Goal: Information Seeking & Learning: Learn about a topic

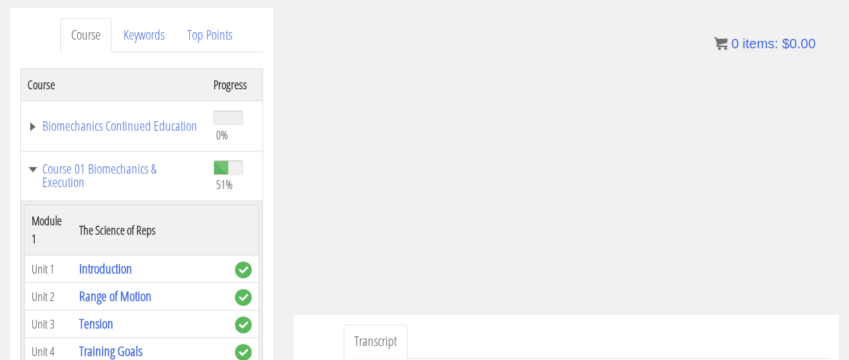
scroll to position [3548, 0]
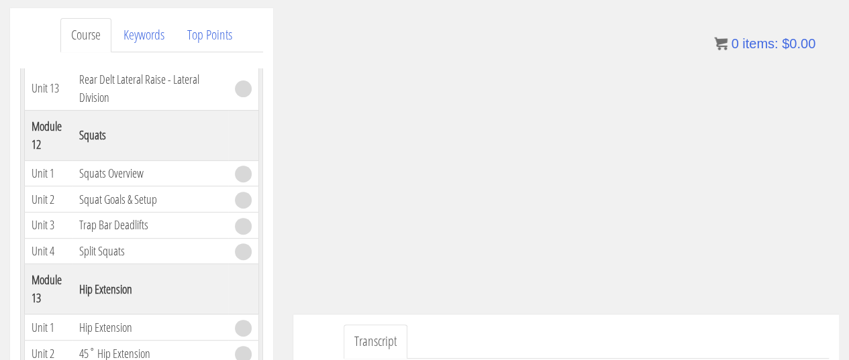
click at [478, 331] on ul "Transcript" at bounding box center [585, 342] width 485 height 34
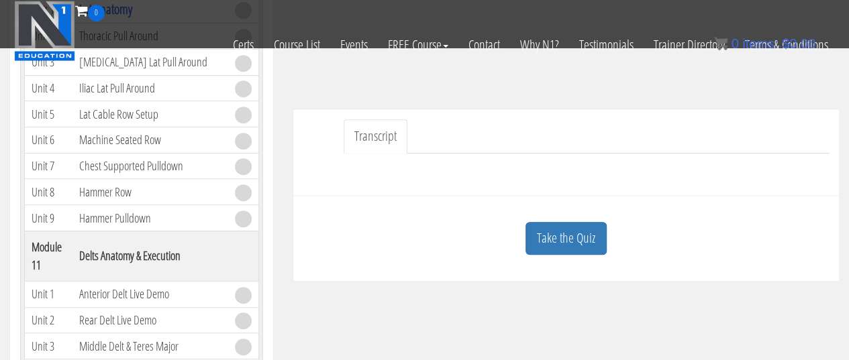
scroll to position [294, 0]
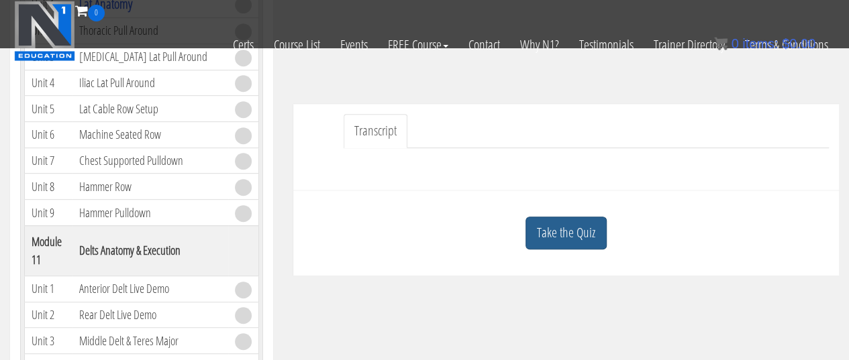
click at [592, 217] on link "Take the Quiz" at bounding box center [565, 233] width 81 height 33
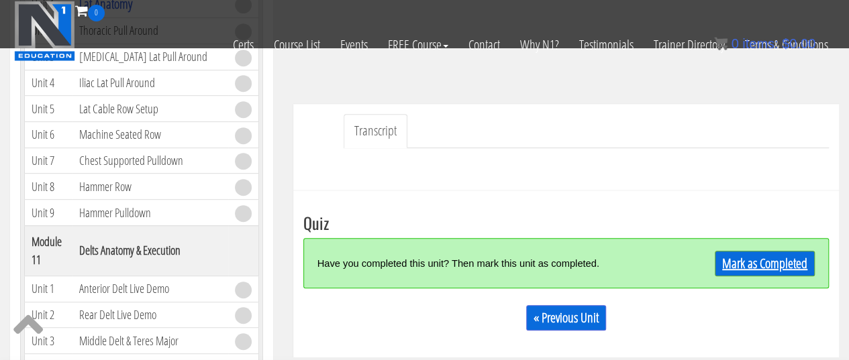
click at [755, 261] on link "Mark as Completed" at bounding box center [764, 263] width 100 height 25
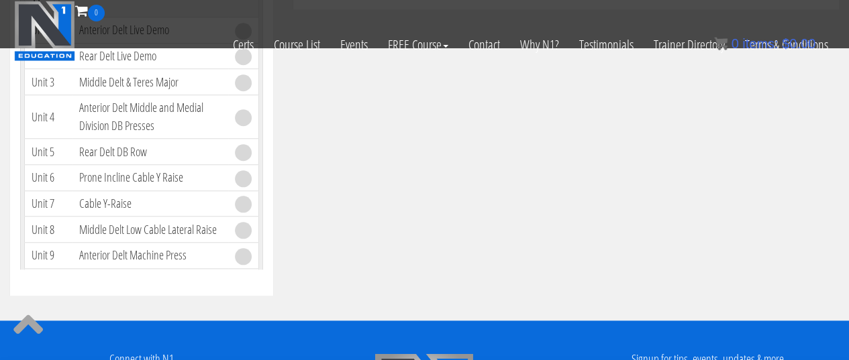
scroll to position [554, 0]
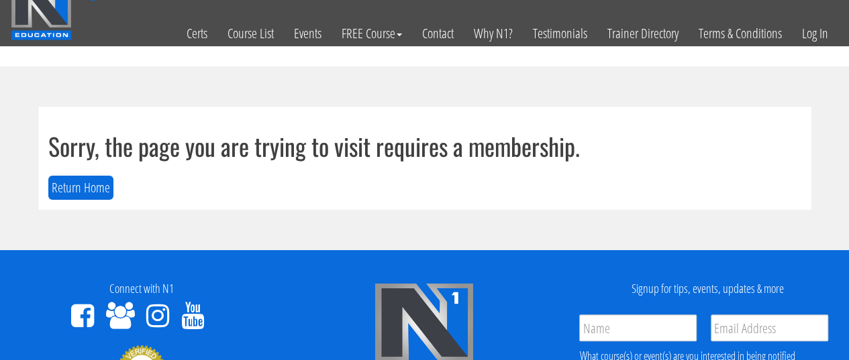
scroll to position [9, 0]
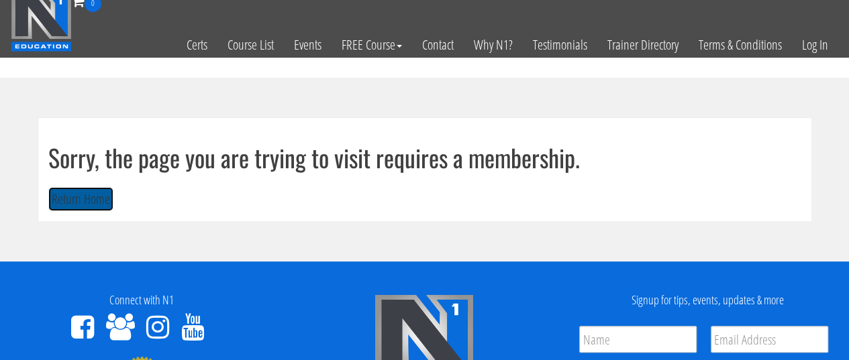
click at [69, 202] on button "Return Home" at bounding box center [80, 199] width 65 height 25
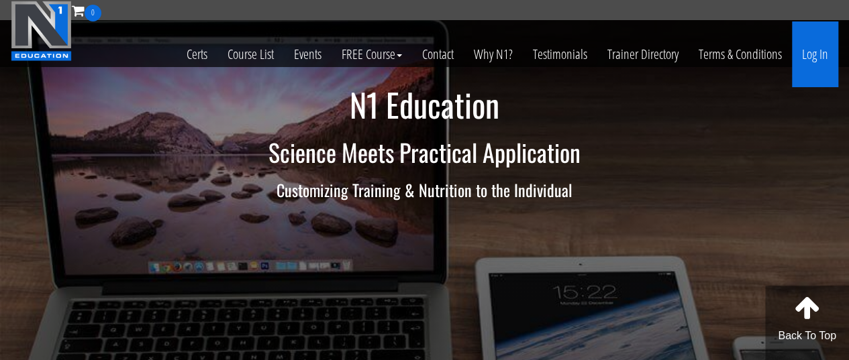
click at [804, 49] on link "Log In" at bounding box center [815, 54] width 46 height 66
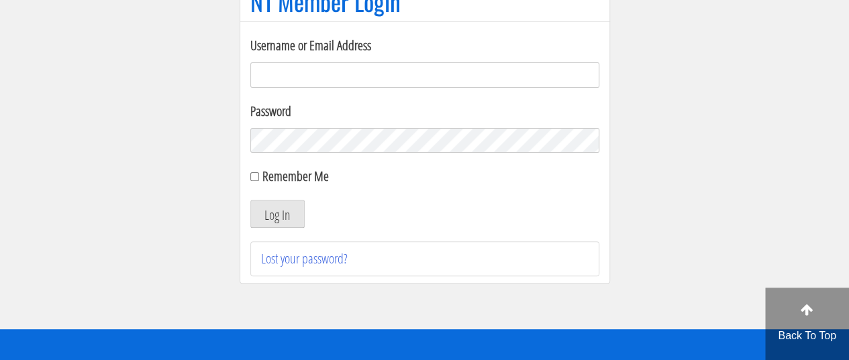
scroll to position [140, 0]
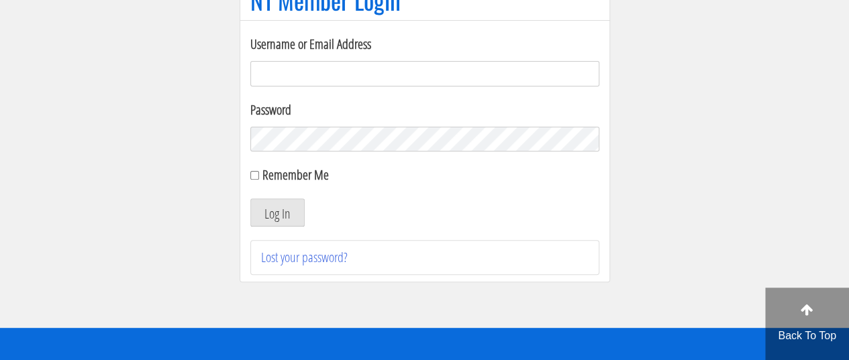
type input "sarahasmith513@gmail.com"
click at [274, 192] on form "Username or Email Address sarahasmith513@gmail.com Password Remember Me Log In" at bounding box center [424, 130] width 349 height 193
click at [270, 205] on button "Log In" at bounding box center [277, 213] width 54 height 28
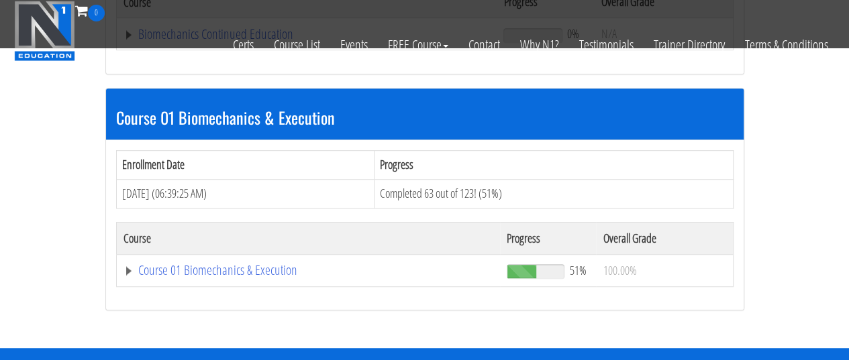
scroll to position [349, 0]
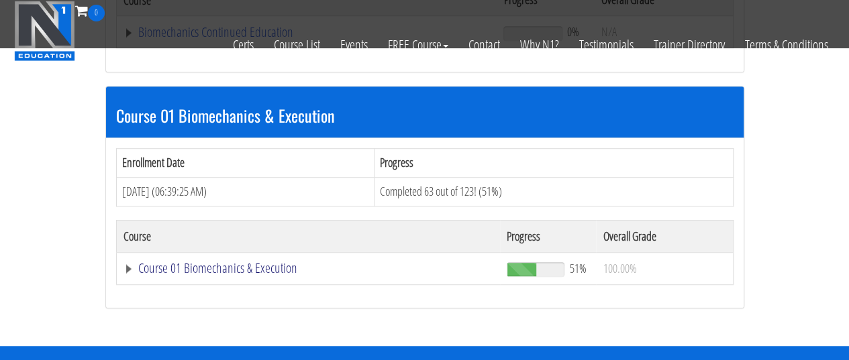
click at [254, 39] on link "Course 01 Biomechanics & Execution" at bounding box center [306, 31] width 367 height 13
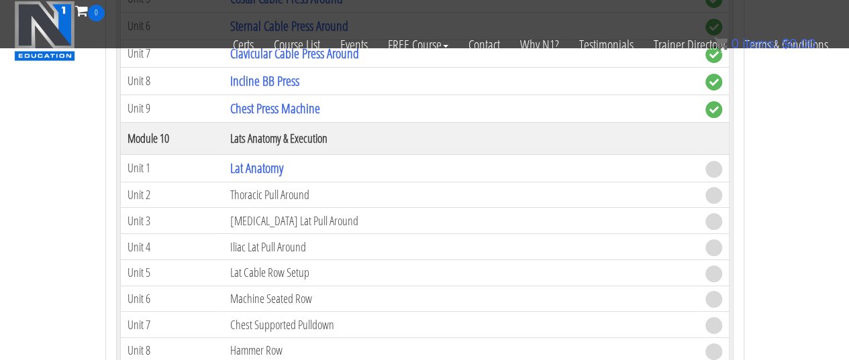
scroll to position [2535, 0]
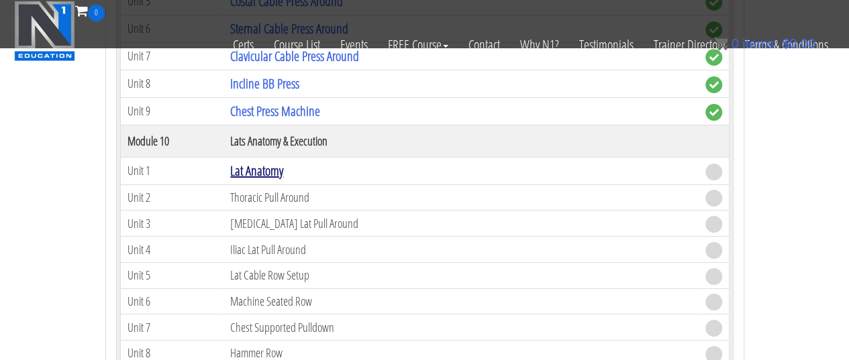
click at [251, 162] on link "Lat Anatomy" at bounding box center [256, 171] width 53 height 18
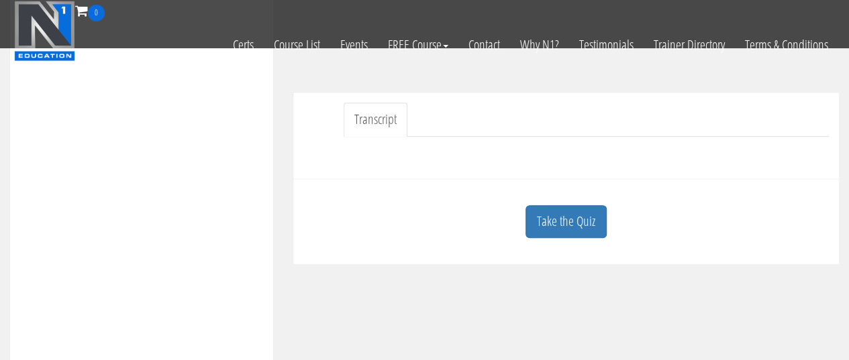
scroll to position [307, 0]
click at [574, 214] on link "Take the Quiz" at bounding box center [565, 219] width 81 height 33
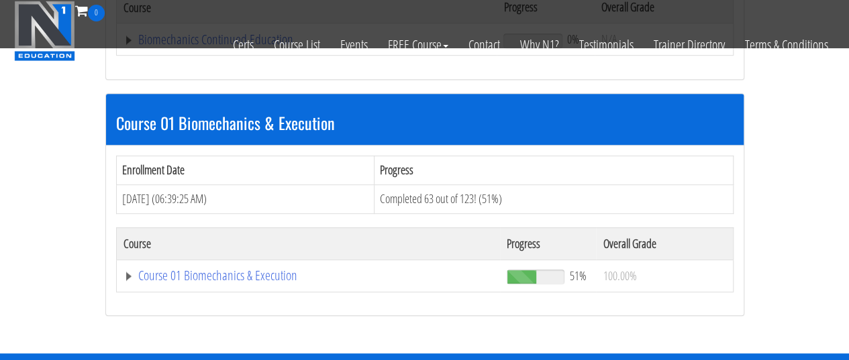
scroll to position [343, 0]
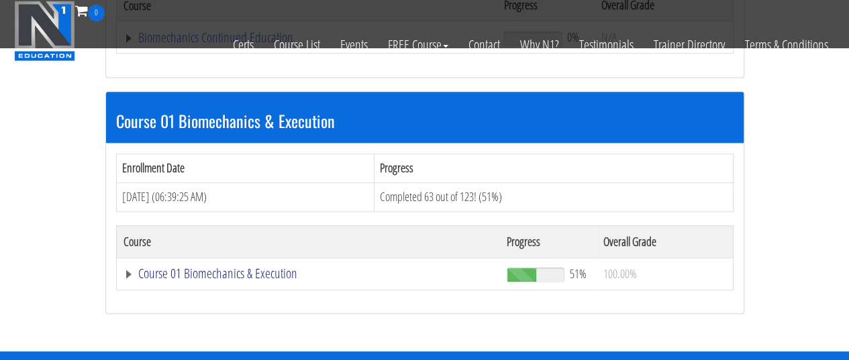
click at [263, 44] on link "Course 01 Biomechanics & Execution" at bounding box center [306, 37] width 367 height 13
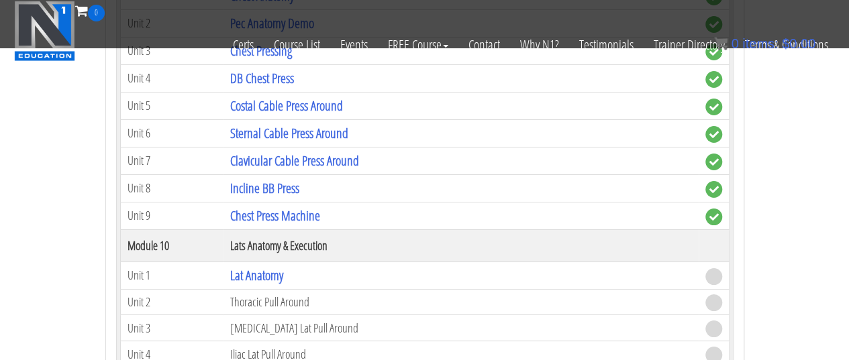
scroll to position [2428, 0]
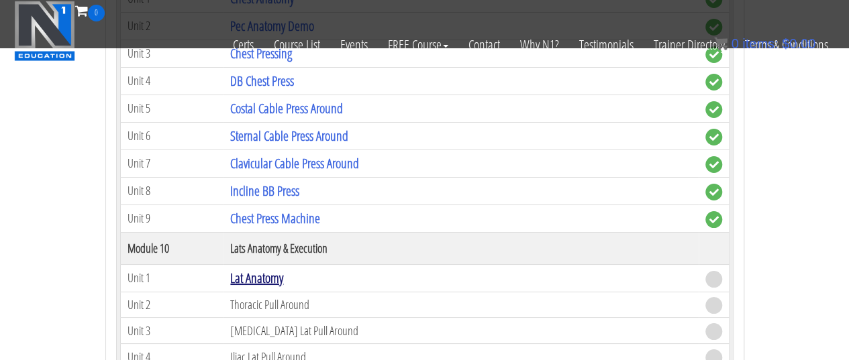
click at [258, 269] on link "Lat Anatomy" at bounding box center [256, 278] width 53 height 18
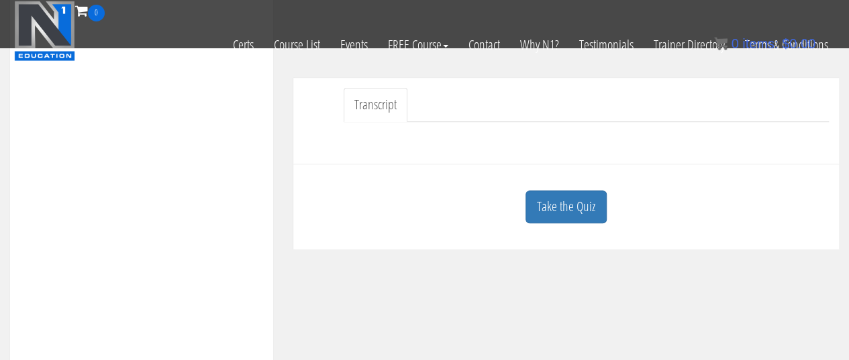
scroll to position [324, 0]
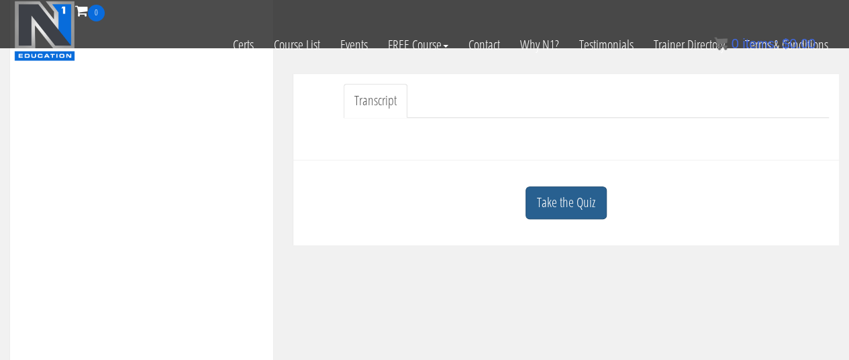
click at [584, 209] on link "Take the Quiz" at bounding box center [565, 202] width 81 height 33
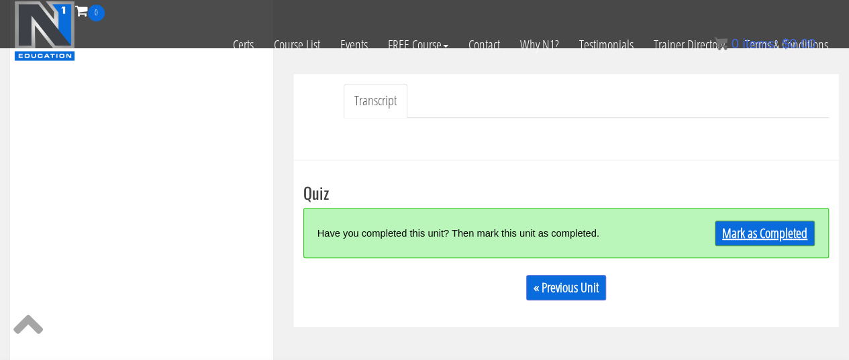
click at [781, 233] on link "Mark as Completed" at bounding box center [764, 233] width 100 height 25
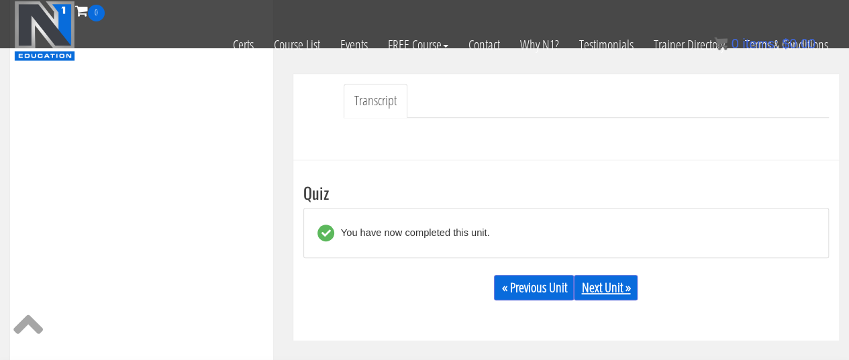
click at [613, 284] on link "Next Unit »" at bounding box center [606, 287] width 64 height 25
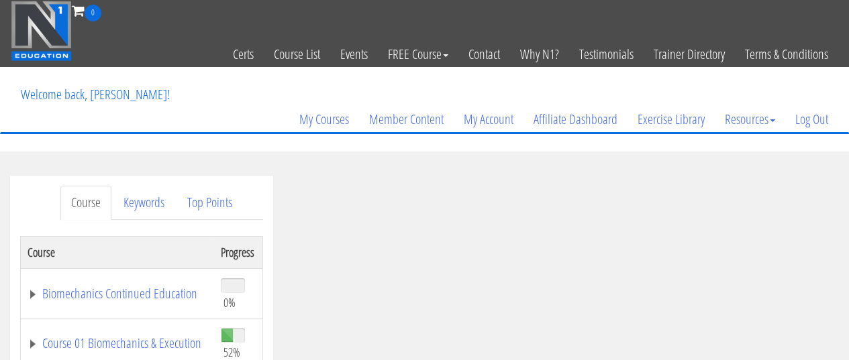
scroll to position [223, 0]
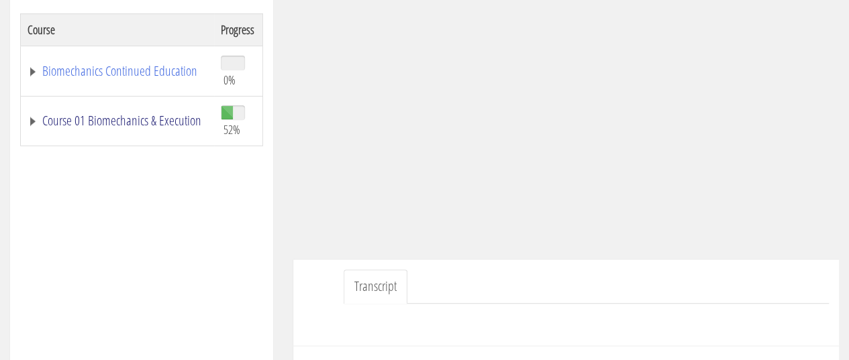
click at [136, 119] on link "Course 01 Biomechanics & Execution" at bounding box center [118, 120] width 180 height 13
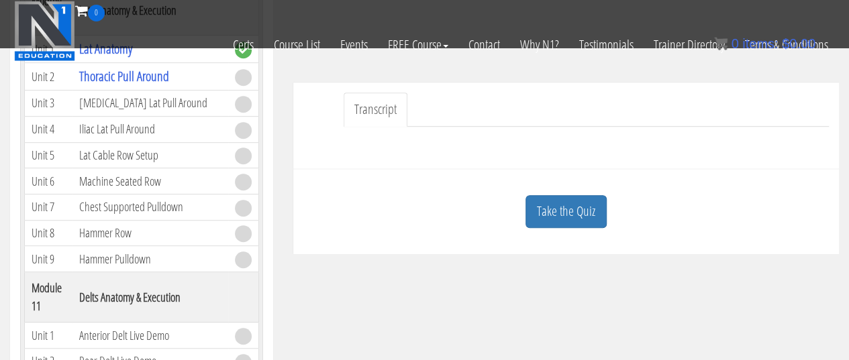
scroll to position [316, 0]
click at [597, 195] on link "Take the Quiz" at bounding box center [565, 211] width 81 height 33
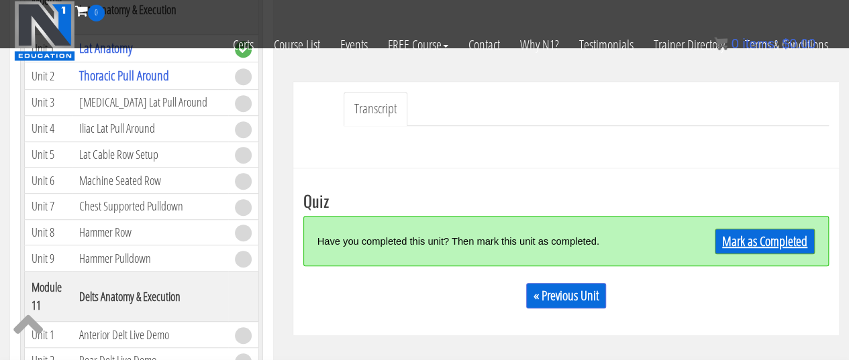
click at [761, 241] on link "Mark as Completed" at bounding box center [764, 241] width 100 height 25
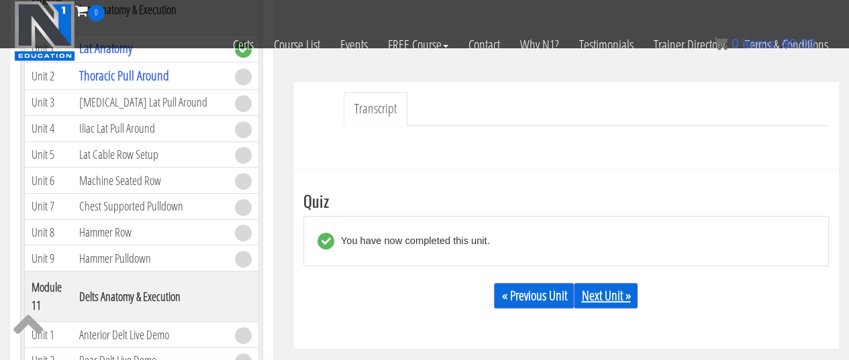
click at [618, 290] on link "Next Unit »" at bounding box center [606, 295] width 64 height 25
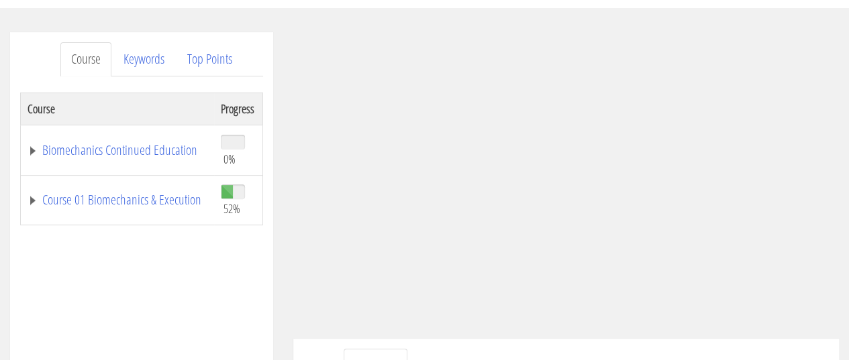
scroll to position [146, 0]
click at [124, 191] on link "Course 01 Biomechanics & Execution" at bounding box center [118, 197] width 180 height 13
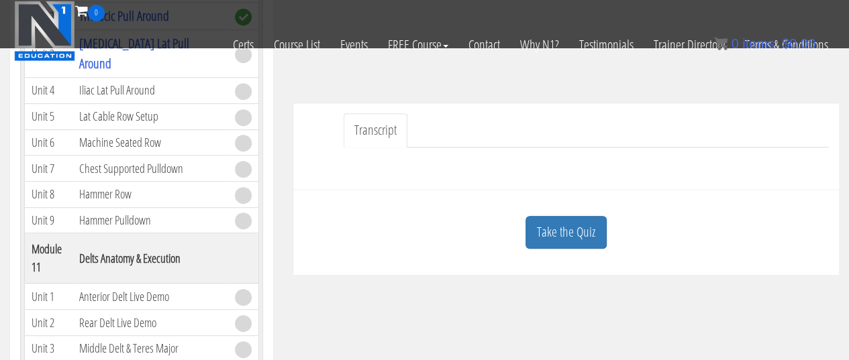
scroll to position [298, 0]
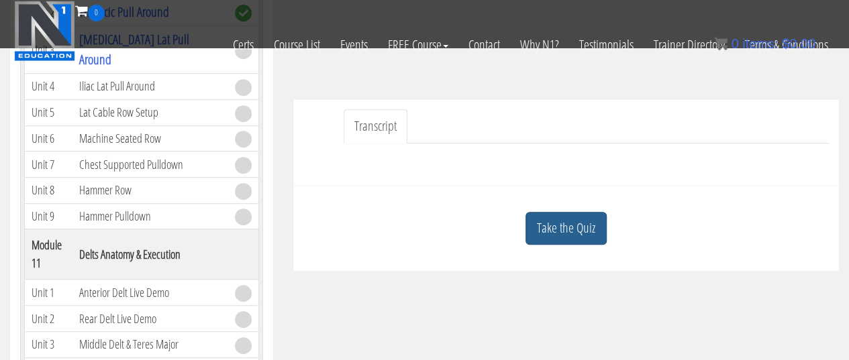
click at [586, 233] on link "Take the Quiz" at bounding box center [565, 228] width 81 height 33
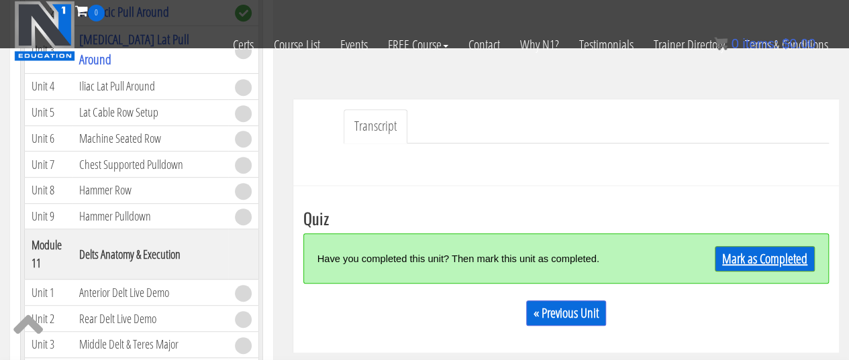
click at [746, 266] on link "Mark as Completed" at bounding box center [764, 258] width 100 height 25
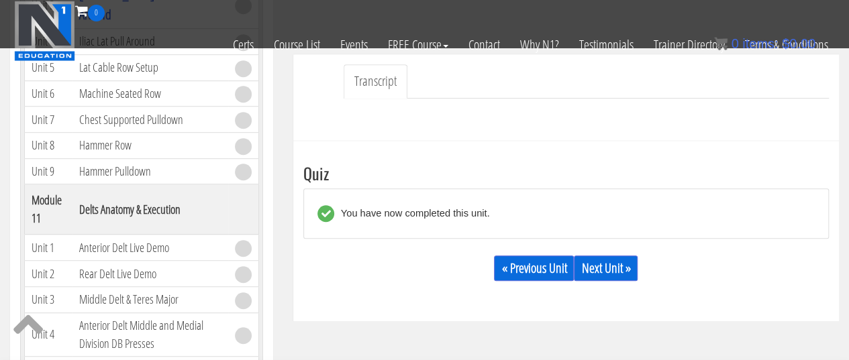
scroll to position [344, 0]
click at [602, 266] on link "Next Unit »" at bounding box center [606, 267] width 64 height 25
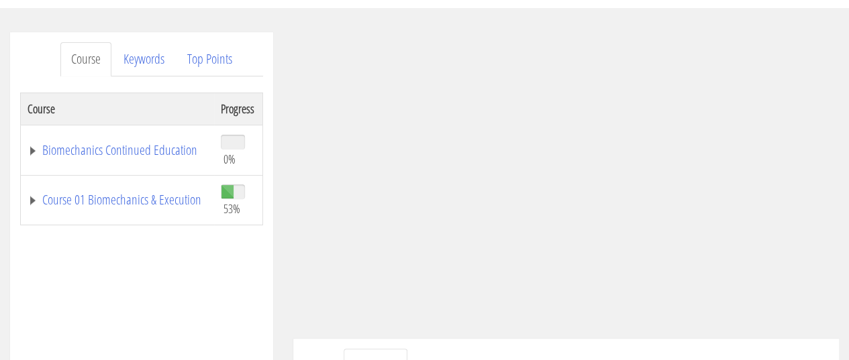
scroll to position [144, 0]
click at [106, 197] on link "Course 01 Biomechanics & Execution" at bounding box center [118, 199] width 180 height 13
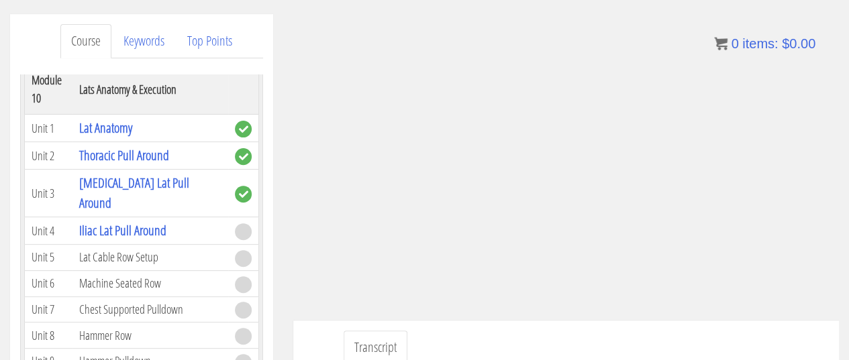
scroll to position [2860, 0]
